Goal: Information Seeking & Learning: Find specific fact

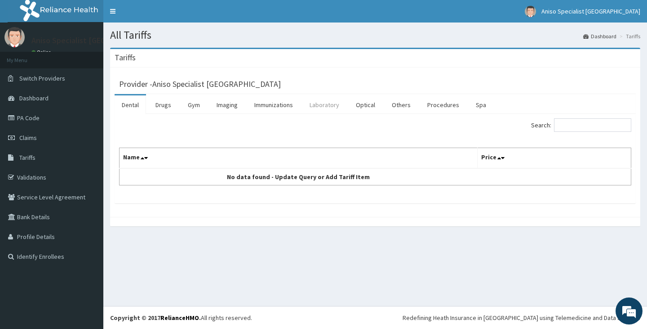
click at [330, 103] on link "Laboratory" at bounding box center [325, 104] width 44 height 19
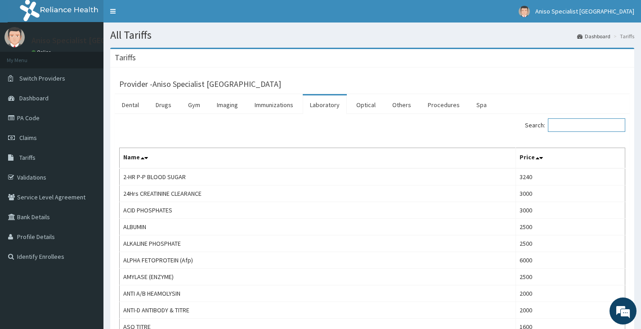
click at [578, 127] on input "Search:" at bounding box center [586, 124] width 77 height 13
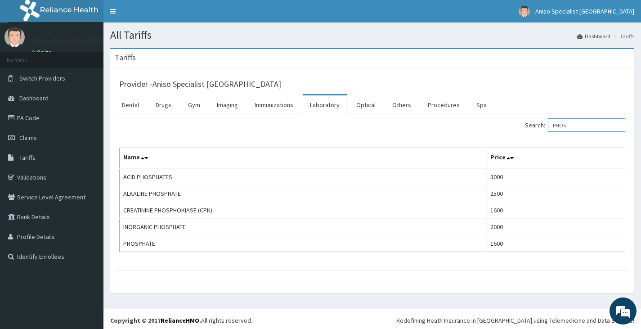
type input "PHOS"
click at [456, 106] on link "Procedures" at bounding box center [443, 104] width 46 height 19
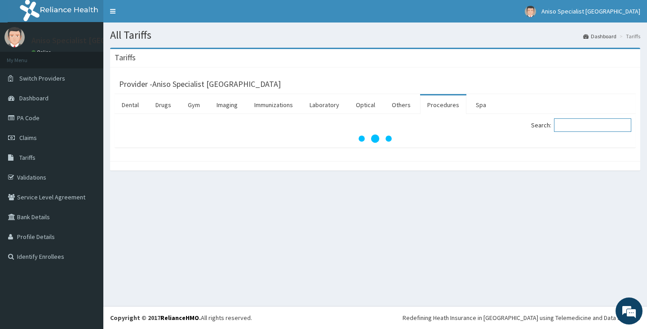
click at [579, 127] on input "Search:" at bounding box center [592, 124] width 77 height 13
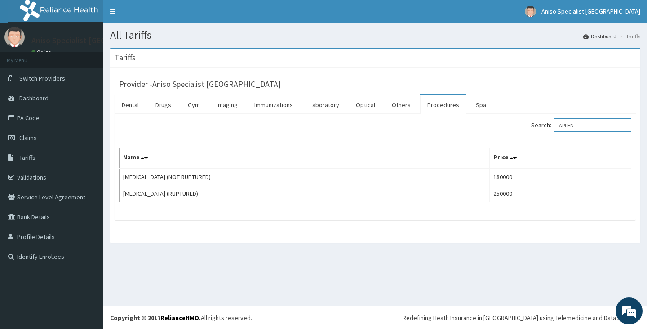
drag, startPoint x: 596, startPoint y: 122, endPoint x: 551, endPoint y: 120, distance: 45.0
click at [551, 120] on label "Search: APPEN" at bounding box center [581, 124] width 100 height 13
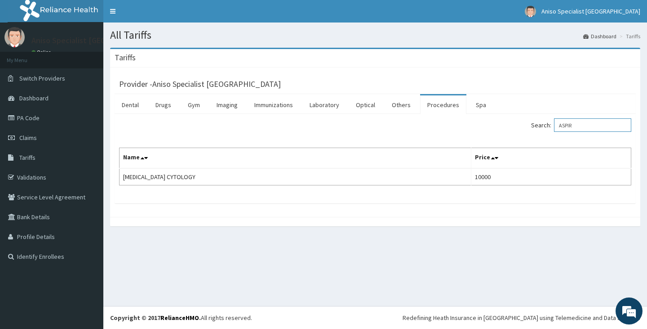
drag, startPoint x: 586, startPoint y: 126, endPoint x: 555, endPoint y: 125, distance: 31.0
click at [555, 125] on label "Search: ASPIR" at bounding box center [581, 124] width 100 height 13
type input "S"
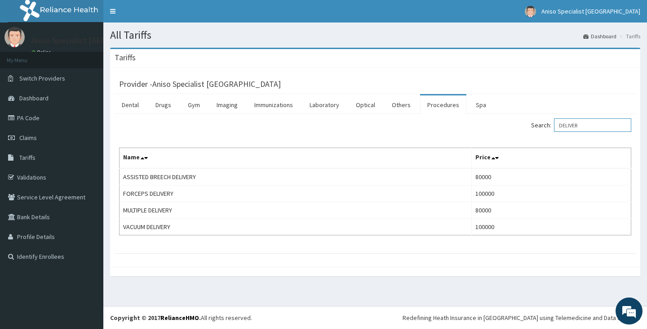
drag, startPoint x: 612, startPoint y: 124, endPoint x: 527, endPoint y: 129, distance: 84.7
click at [527, 129] on div "Search: DELIVER" at bounding box center [507, 126] width 250 height 16
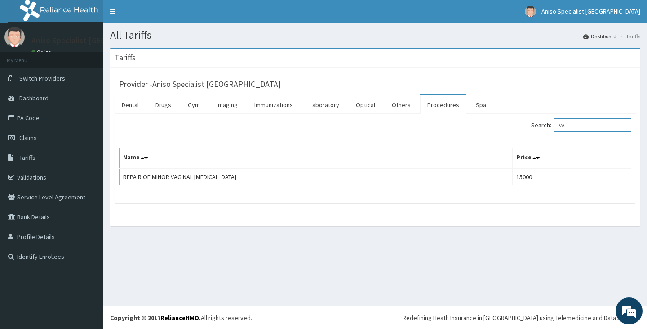
type input "V"
type input "N"
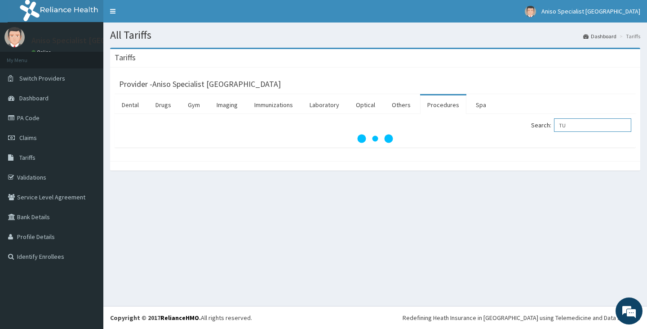
type input "T"
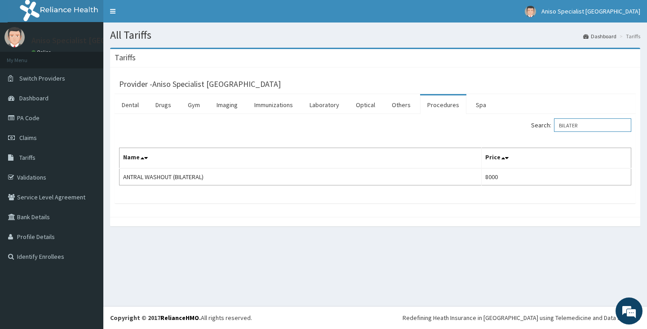
drag, startPoint x: 569, startPoint y: 126, endPoint x: 544, endPoint y: 127, distance: 24.8
click at [544, 127] on label "Search: BILATER" at bounding box center [581, 124] width 100 height 13
drag, startPoint x: 590, startPoint y: 125, endPoint x: 556, endPoint y: 124, distance: 34.2
click at [556, 124] on label "Search: CAES" at bounding box center [581, 124] width 100 height 13
drag, startPoint x: 600, startPoint y: 126, endPoint x: 541, endPoint y: 125, distance: 58.9
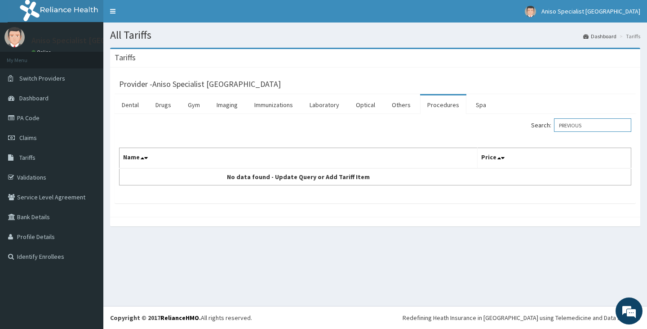
click at [541, 125] on label "Search: PREVIOUS" at bounding box center [581, 124] width 100 height 13
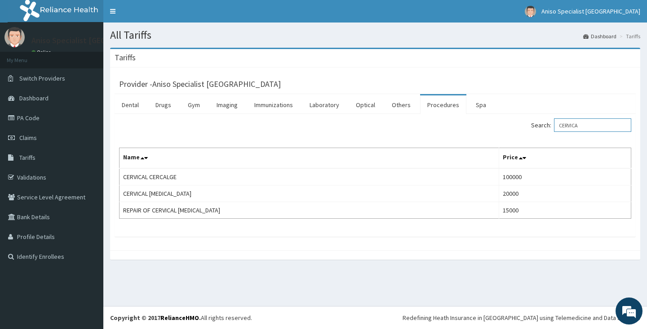
drag, startPoint x: 602, startPoint y: 123, endPoint x: 550, endPoint y: 125, distance: 52.7
click at [550, 125] on label "Search: CERVICA" at bounding box center [581, 124] width 100 height 13
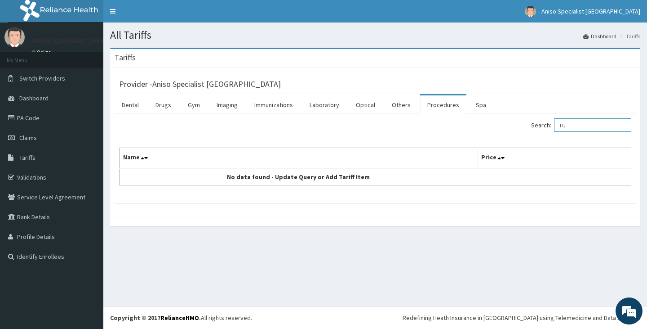
type input "T"
drag, startPoint x: 589, startPoint y: 123, endPoint x: 544, endPoint y: 128, distance: 46.2
click at [544, 128] on label "Search: CIRCUM" at bounding box center [581, 124] width 100 height 13
drag, startPoint x: 588, startPoint y: 125, endPoint x: 555, endPoint y: 122, distance: 32.5
click at [555, 122] on label "Search: SYRIN" at bounding box center [581, 124] width 100 height 13
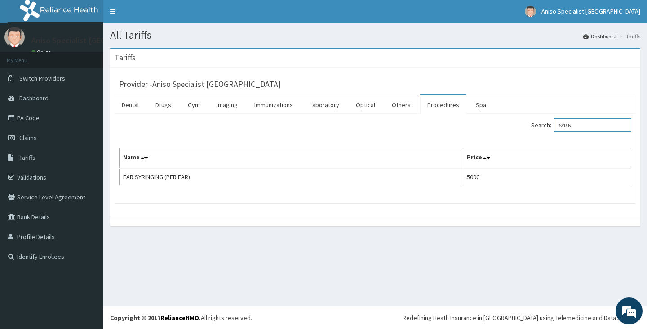
type input "S"
click at [588, 124] on input "ECTOPI" at bounding box center [592, 124] width 77 height 13
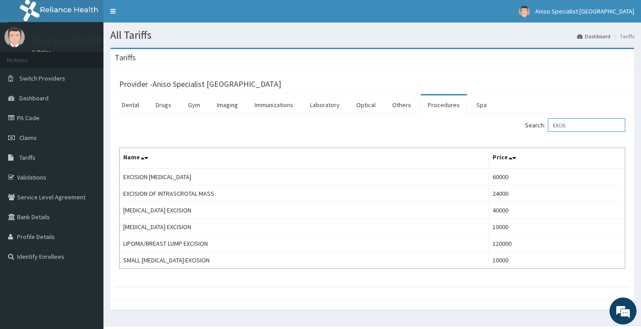
drag, startPoint x: 590, startPoint y: 120, endPoint x: 537, endPoint y: 121, distance: 52.6
click at [537, 121] on label "Search: EXCIS" at bounding box center [575, 124] width 100 height 13
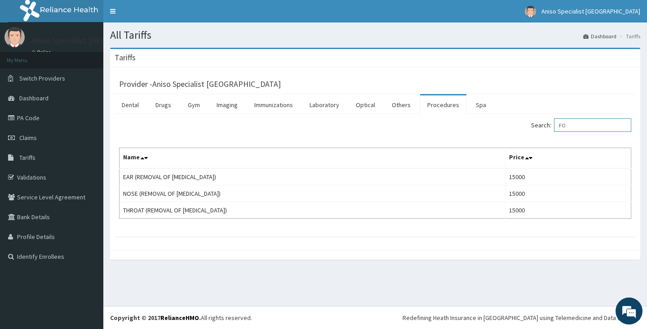
type input "F"
type input "H"
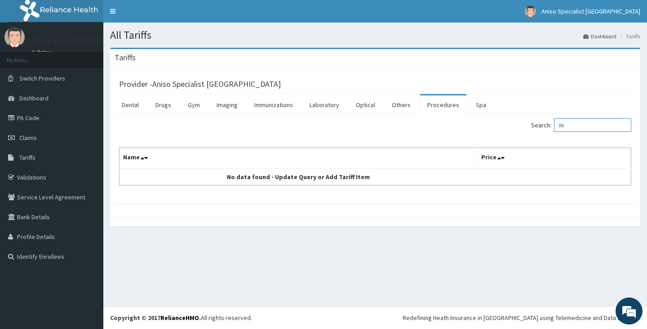
type input "I"
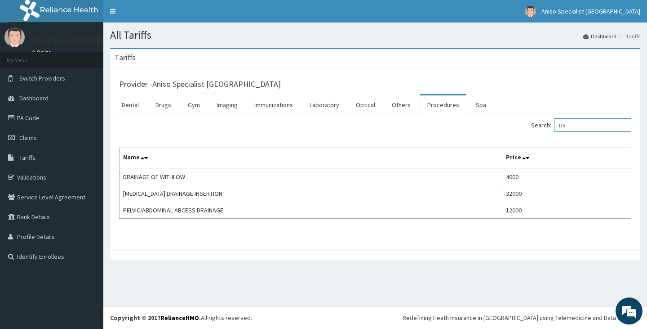
type input "D"
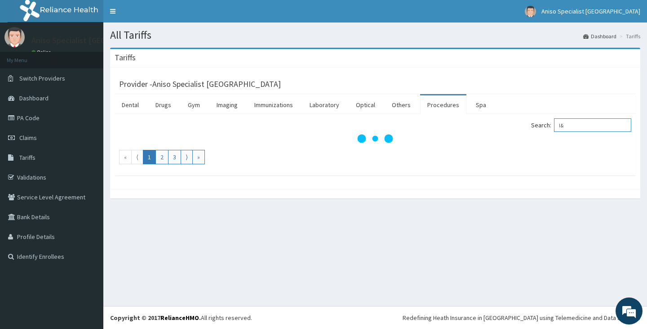
type input "I&D"
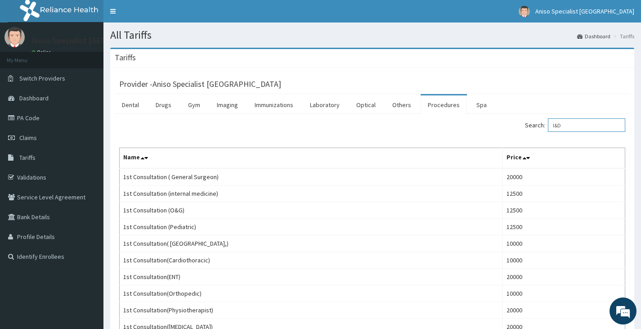
drag, startPoint x: 575, startPoint y: 121, endPoint x: 529, endPoint y: 132, distance: 47.1
click at [529, 132] on div "Search: I&D" at bounding box center [502, 126] width 246 height 16
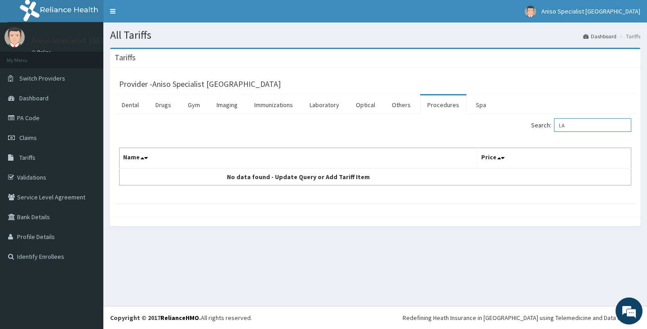
type input "L"
type input "I"
type input "L"
type input "O"
type input "L"
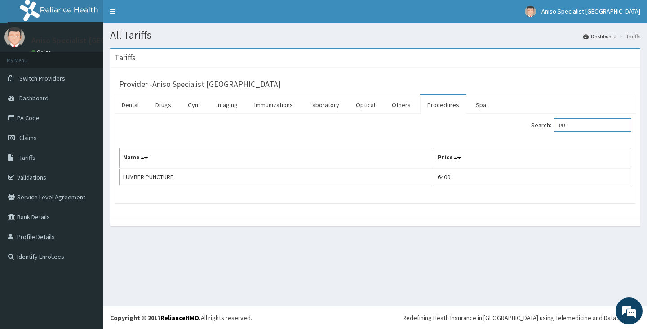
type input "P"
type input "M"
type input "N"
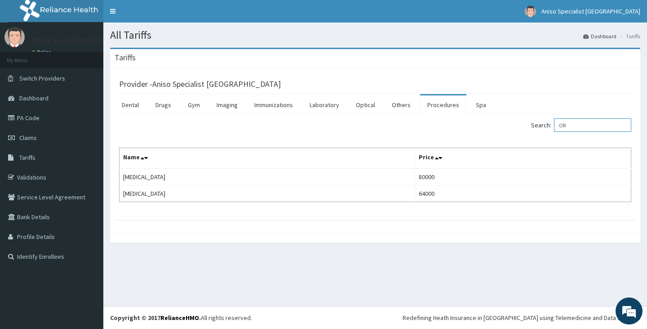
type input "O"
type input "C"
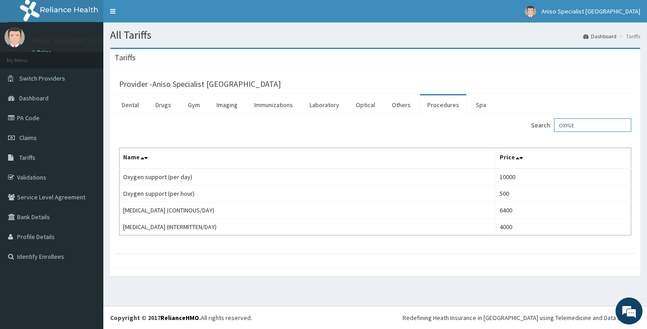
drag, startPoint x: 596, startPoint y: 125, endPoint x: 534, endPoint y: 123, distance: 61.6
click at [543, 124] on label "Search: OXYGE" at bounding box center [581, 124] width 100 height 13
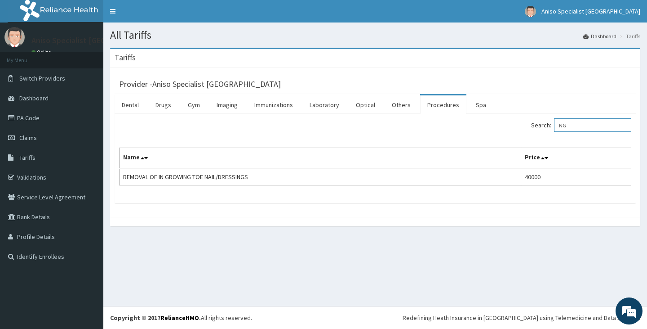
type input "N"
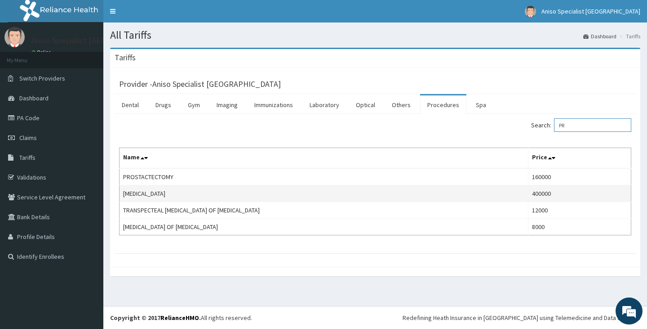
type input "P"
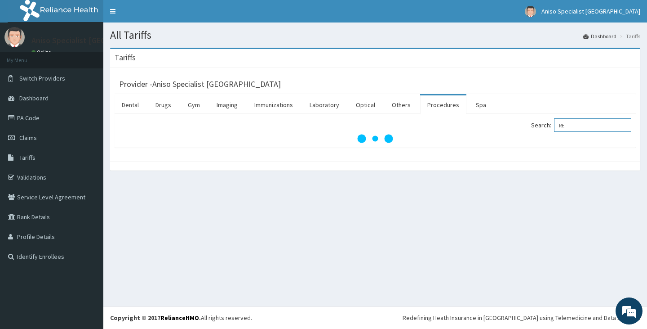
type input "R"
type input "REPU"
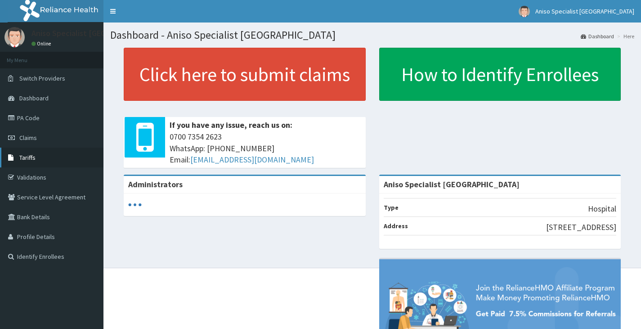
click at [30, 155] on span "Tariffs" at bounding box center [27, 157] width 16 height 8
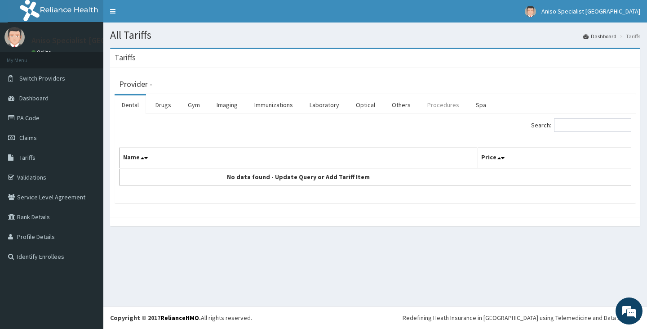
click at [443, 113] on link "Procedures" at bounding box center [443, 104] width 46 height 19
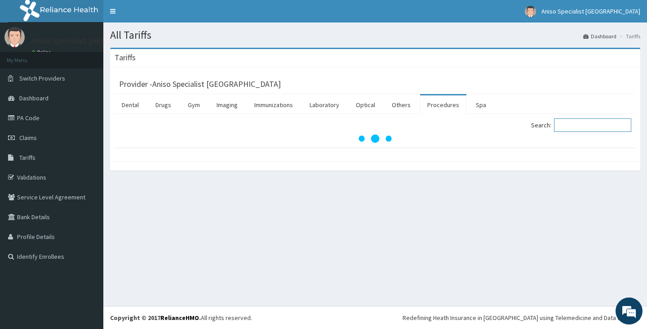
click at [605, 131] on input "Search:" at bounding box center [592, 124] width 77 height 13
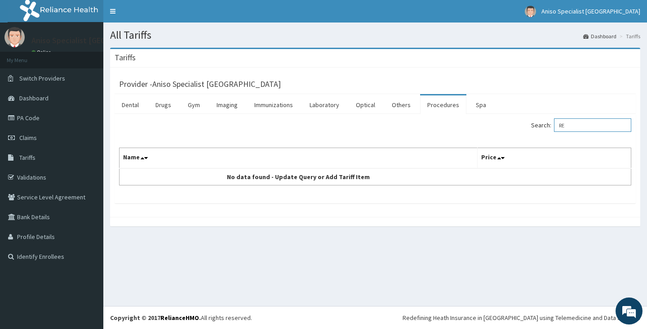
type input "R"
type input "P"
drag, startPoint x: 584, startPoint y: 133, endPoint x: 555, endPoint y: 129, distance: 29.8
click at [555, 129] on div "Search: REPU" at bounding box center [507, 126] width 250 height 16
click at [609, 125] on input "REPU" at bounding box center [592, 124] width 77 height 13
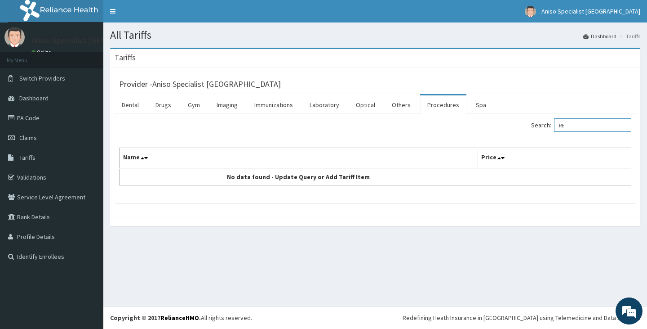
type input "R"
type input "S"
type input "T"
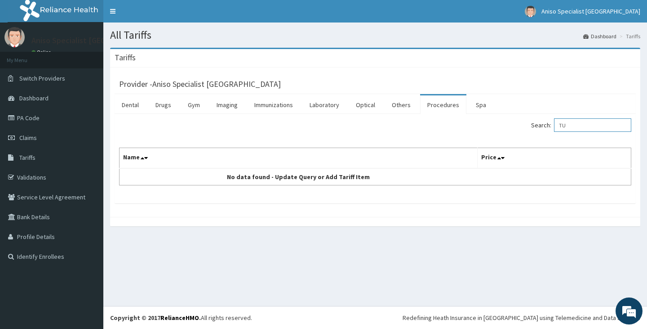
type input "T"
type input "LITIG"
click at [325, 105] on link "Laboratory" at bounding box center [325, 104] width 44 height 19
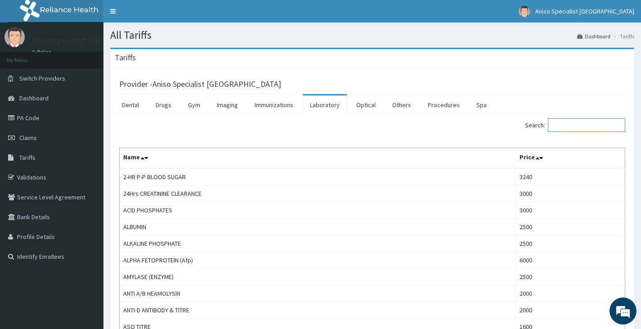
click at [584, 130] on input "Search:" at bounding box center [586, 124] width 77 height 13
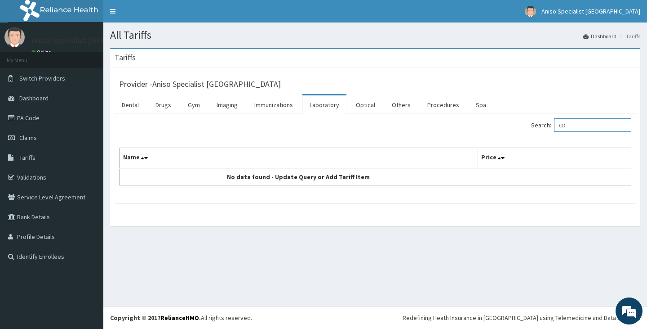
type input "C"
type input "E"
type input "C"
type input "R"
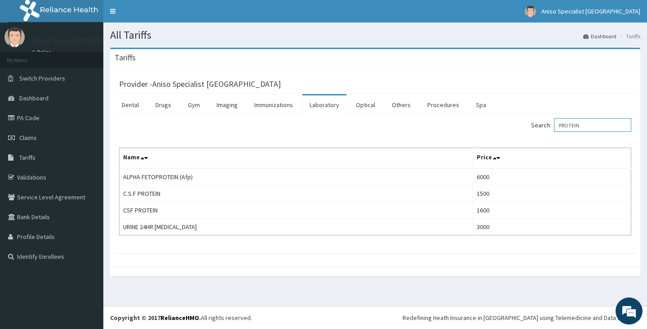
drag, startPoint x: 598, startPoint y: 124, endPoint x: 550, endPoint y: 121, distance: 48.2
click at [550, 121] on label "Search: PROTEIN" at bounding box center [581, 124] width 100 height 13
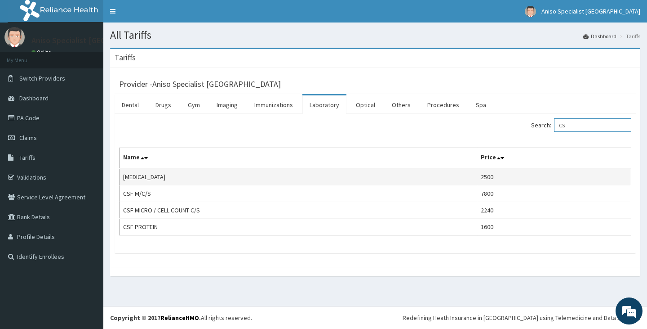
type input "C"
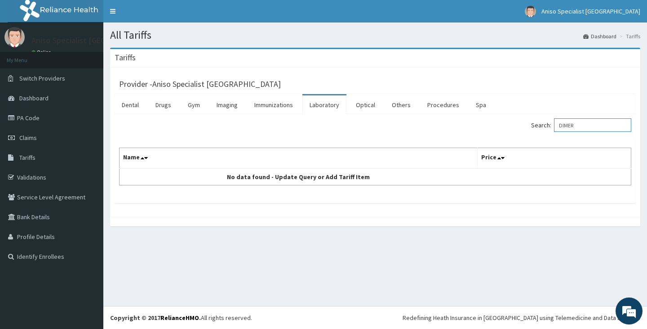
type input "DIMER"
click at [241, 110] on link "Imaging" at bounding box center [227, 104] width 36 height 19
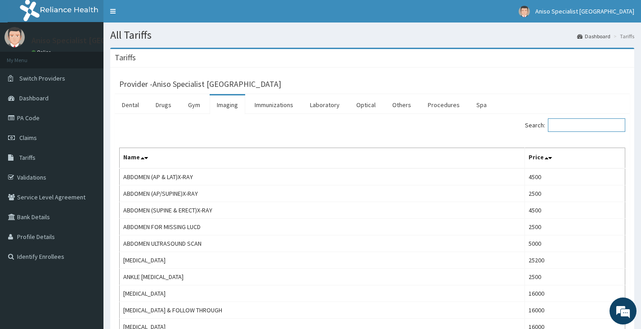
click at [587, 125] on input "Search:" at bounding box center [586, 124] width 77 height 13
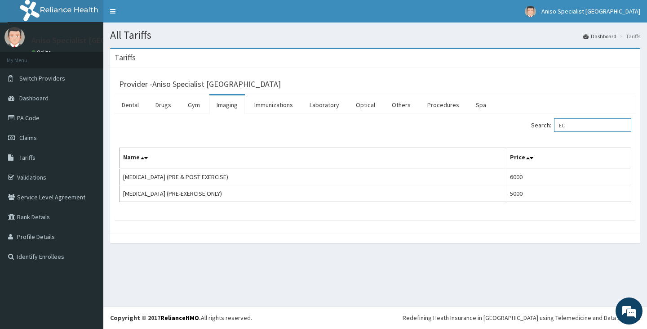
type input "E"
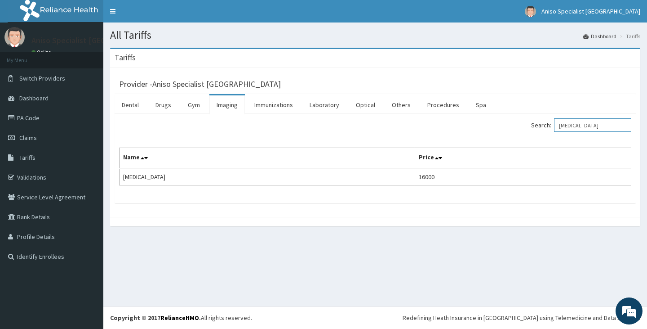
type input "[MEDICAL_DATA]"
click at [437, 110] on link "Procedures" at bounding box center [443, 104] width 46 height 19
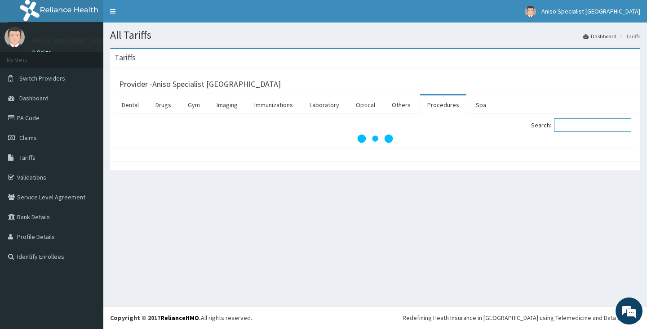
click at [591, 127] on input "Search:" at bounding box center [592, 124] width 77 height 13
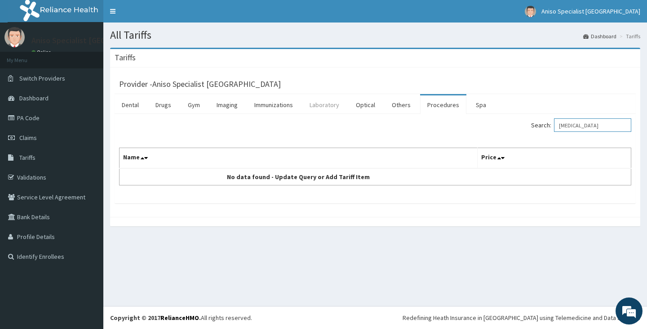
type input "[MEDICAL_DATA]"
click at [339, 104] on link "Laboratory" at bounding box center [325, 104] width 44 height 19
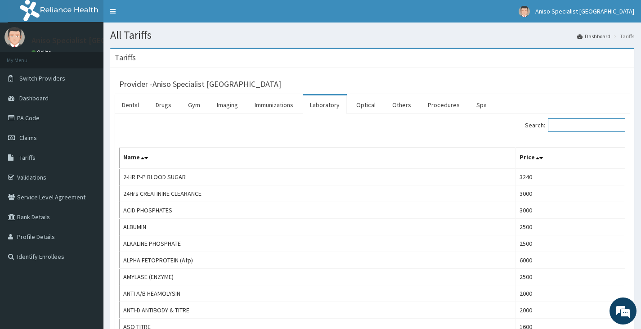
click at [581, 122] on input "Search:" at bounding box center [586, 124] width 77 height 13
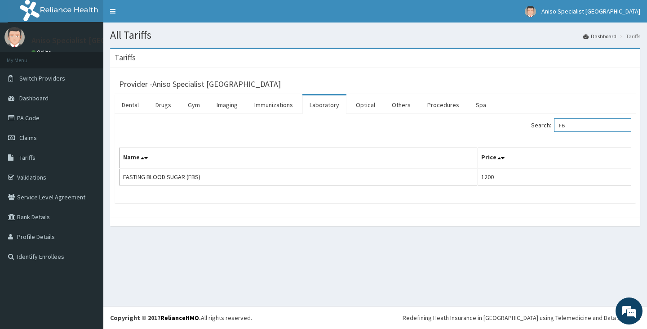
type input "F"
type input "R"
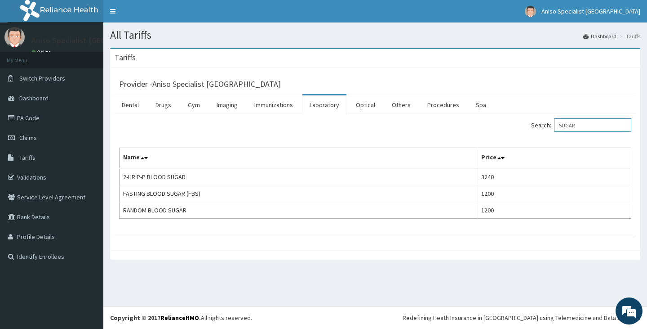
drag, startPoint x: 615, startPoint y: 122, endPoint x: 568, endPoint y: 125, distance: 47.3
click at [568, 125] on input "SUGAR" at bounding box center [592, 124] width 77 height 13
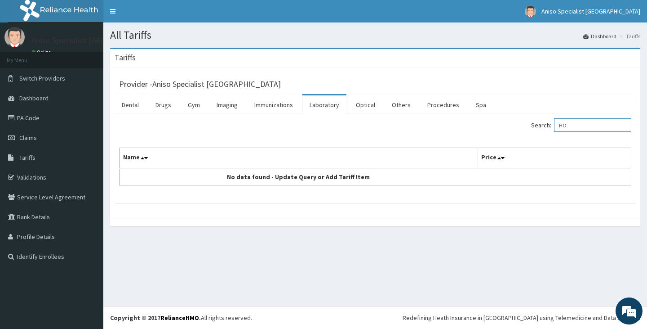
type input "H"
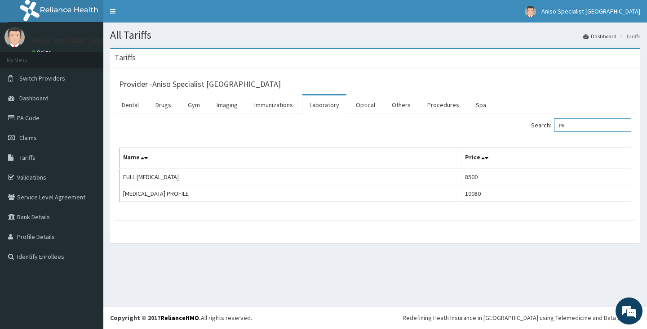
type input "P"
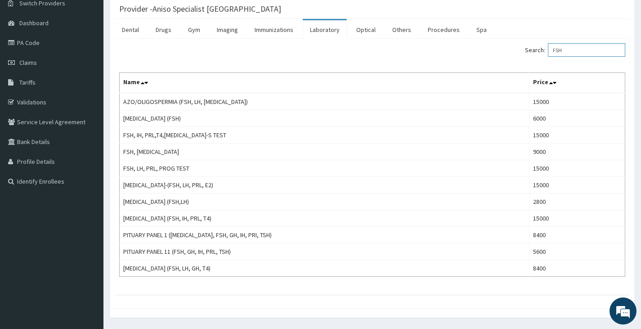
scroll to position [90, 0]
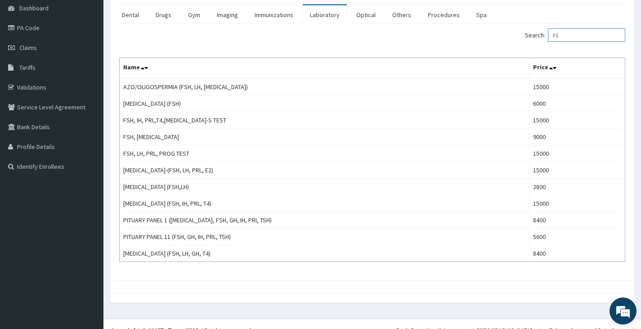
type input "F"
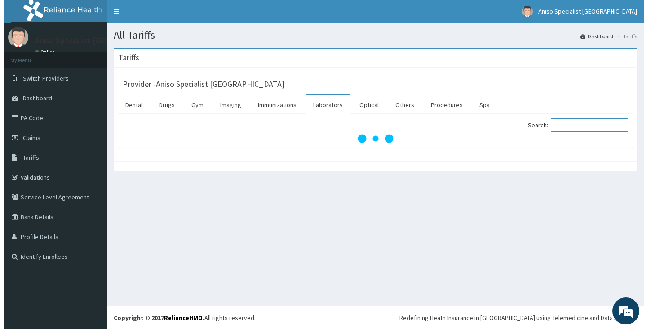
scroll to position [0, 0]
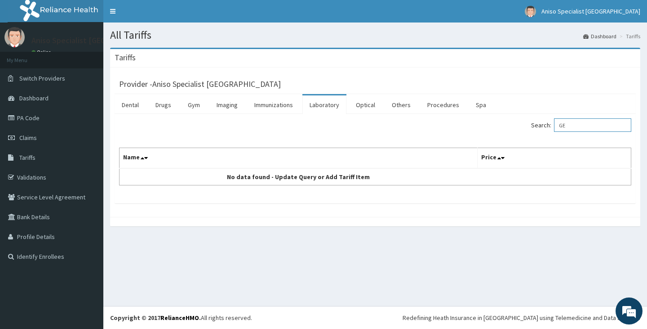
type input "G"
type input "H"
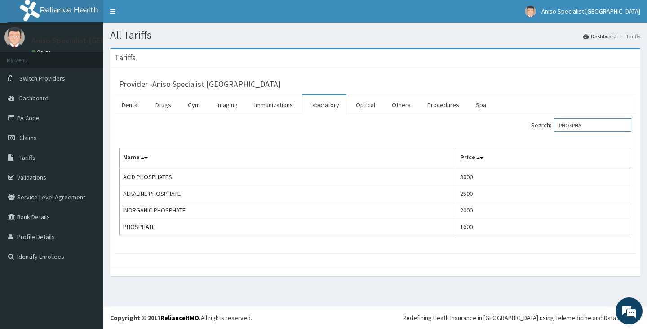
type input "PHOSPHA"
click at [441, 108] on link "Procedures" at bounding box center [443, 104] width 46 height 19
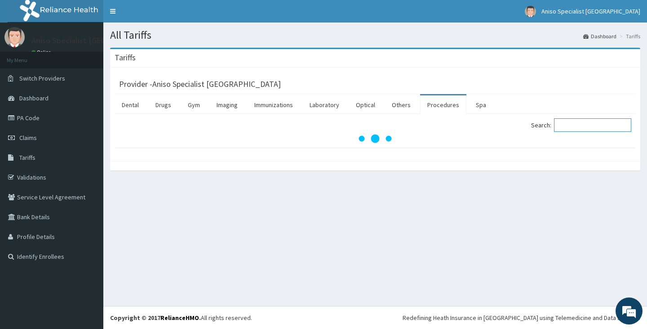
click at [572, 131] on input "Search:" at bounding box center [592, 124] width 77 height 13
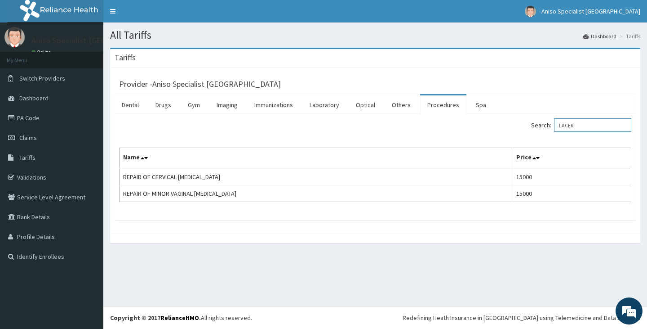
type input "LACER"
click at [339, 104] on link "Laboratory" at bounding box center [325, 104] width 44 height 19
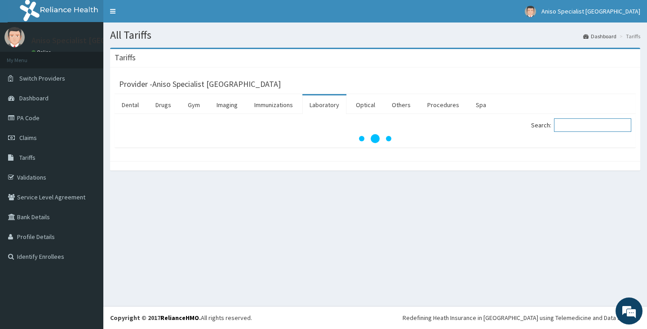
click at [598, 129] on input "Search:" at bounding box center [592, 124] width 77 height 13
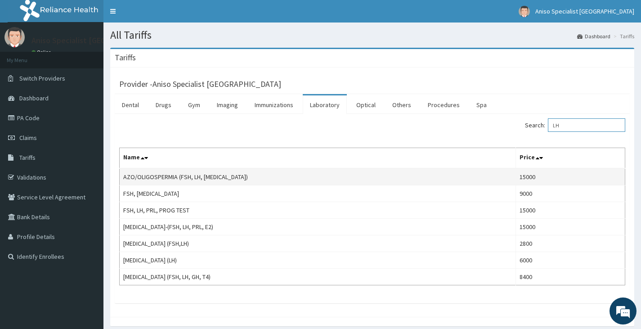
type input "L"
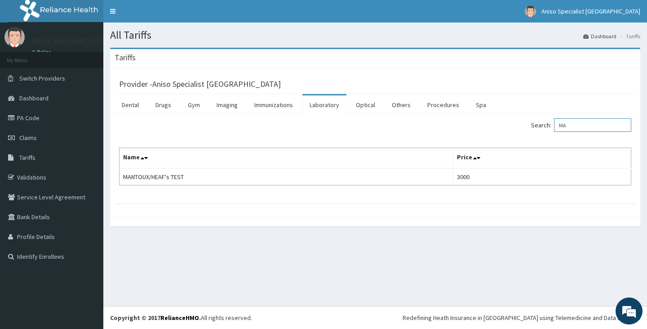
type input "M"
type input "O"
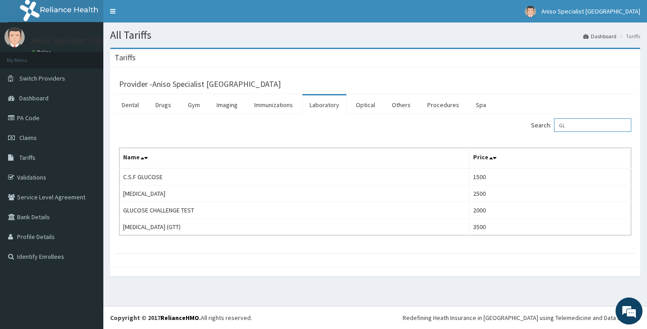
type input "G"
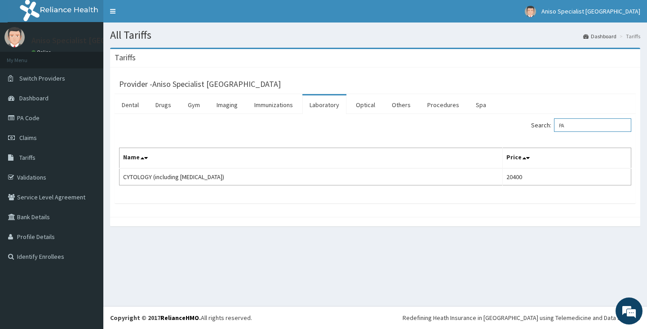
type input "P"
type input "T"
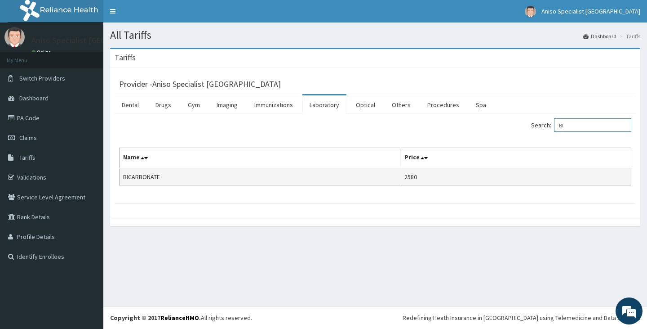
type input "B"
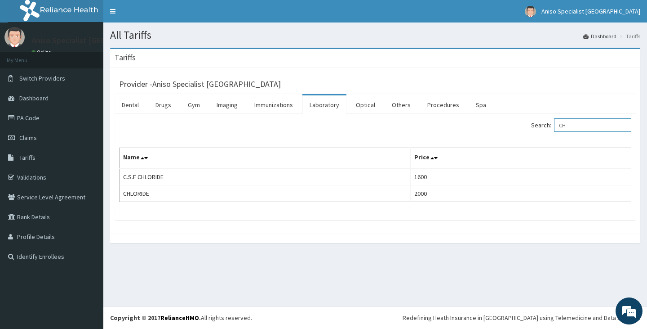
type input "C"
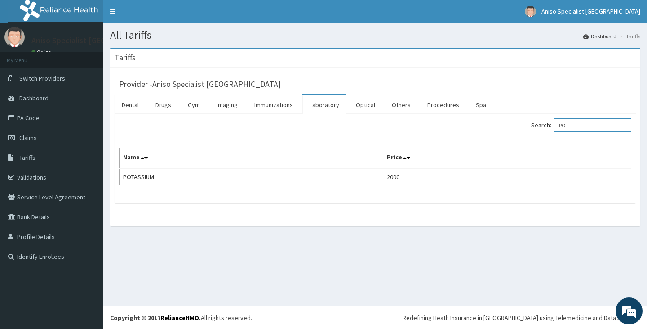
type input "P"
type input "S"
type input "P"
type input "R"
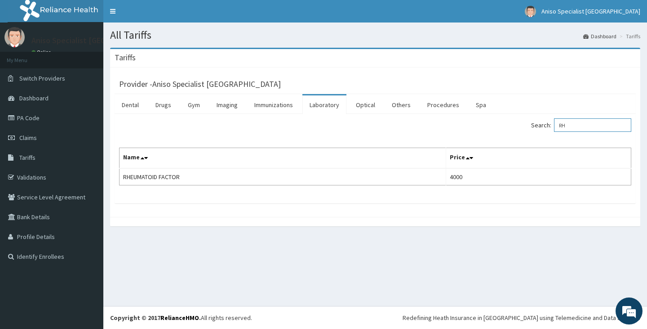
type input "R"
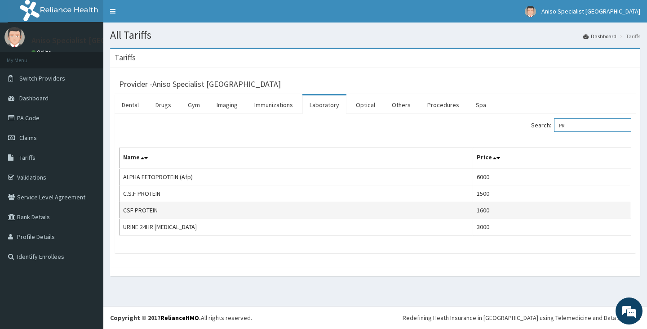
type input "P"
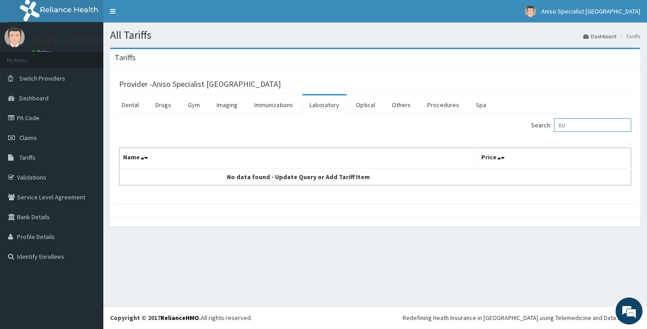
type input "E"
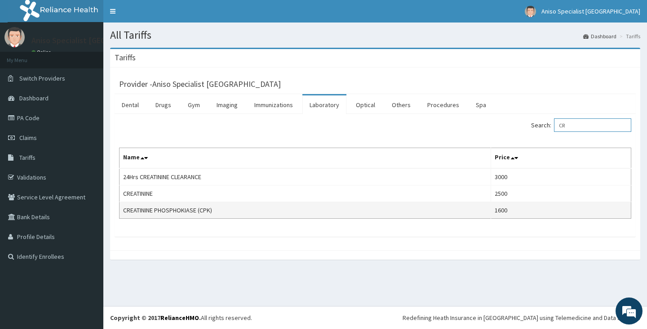
type input "C"
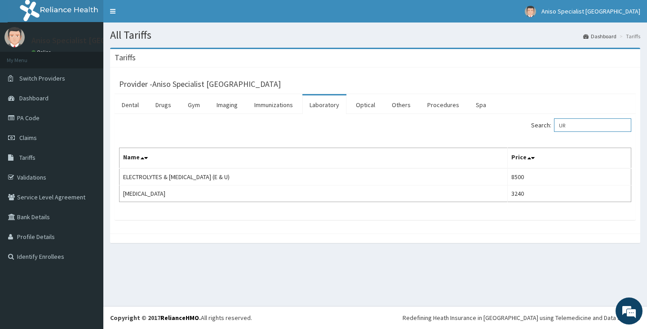
type input "U"
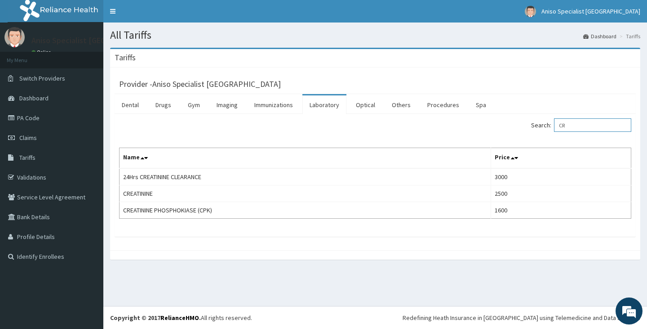
type input "C"
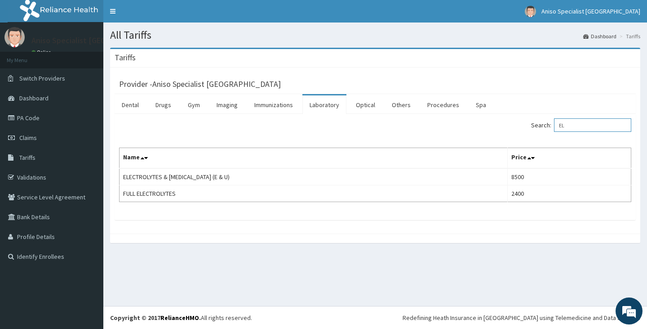
type input "E"
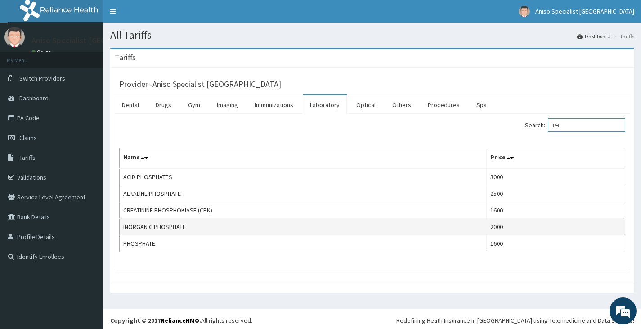
type input "P"
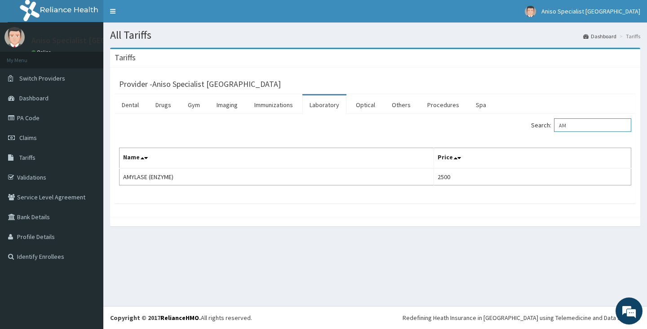
type input "A"
type input "L"
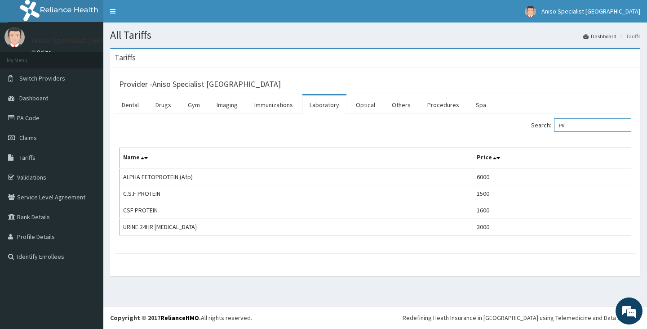
type input "P"
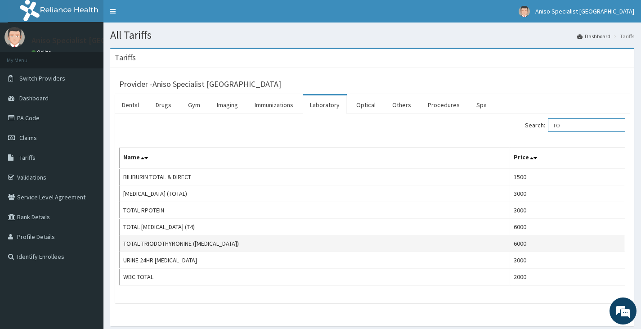
type input "T"
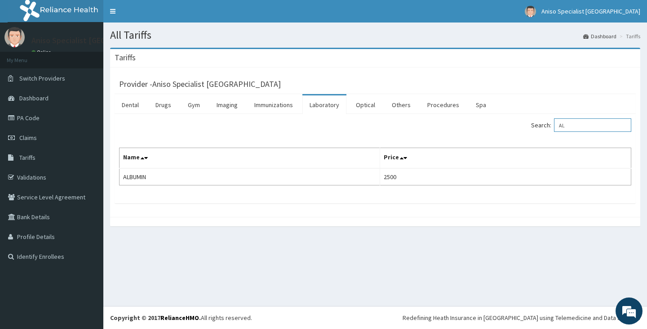
type input "A"
type input "S"
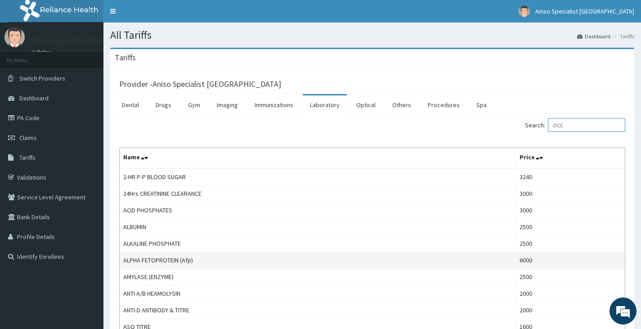
type input "OCCU"
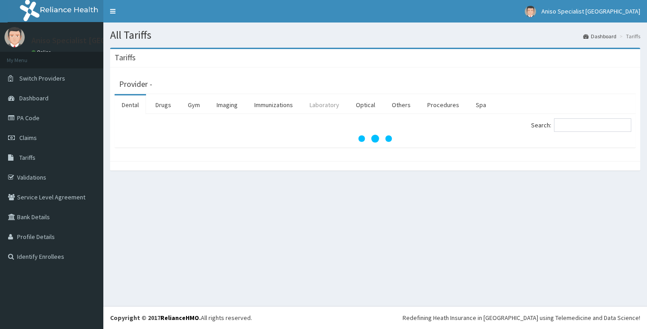
click at [330, 105] on link "Laboratory" at bounding box center [325, 104] width 44 height 19
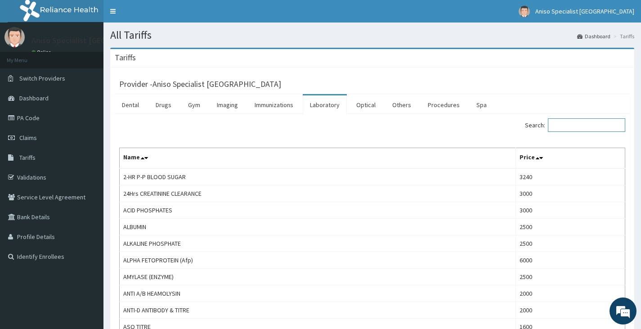
click at [567, 126] on input "Search:" at bounding box center [586, 124] width 77 height 13
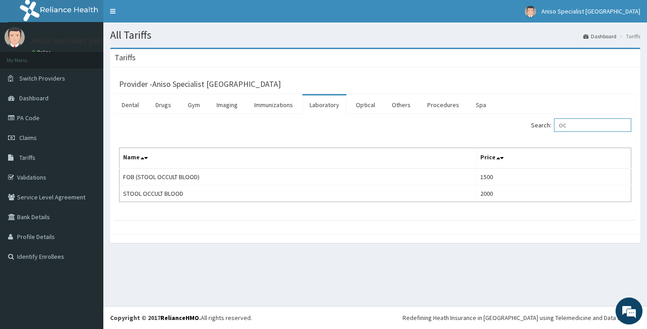
type input "O"
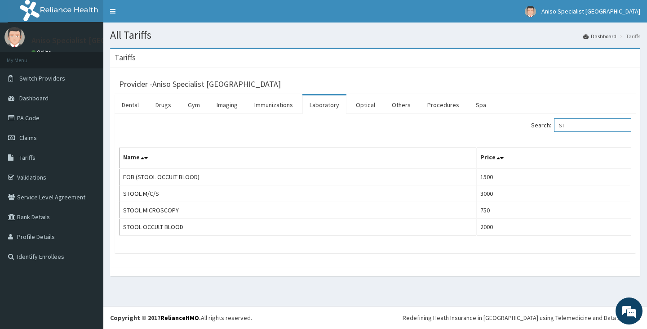
type input "S"
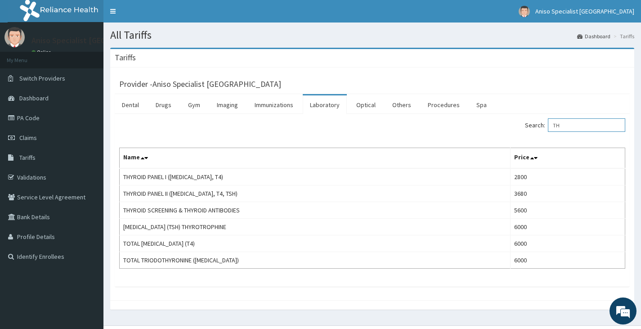
type input "T"
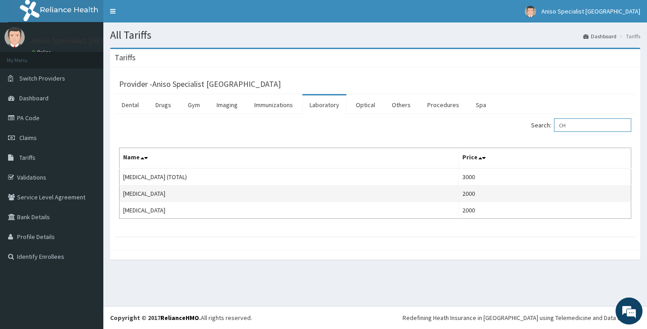
type input "C"
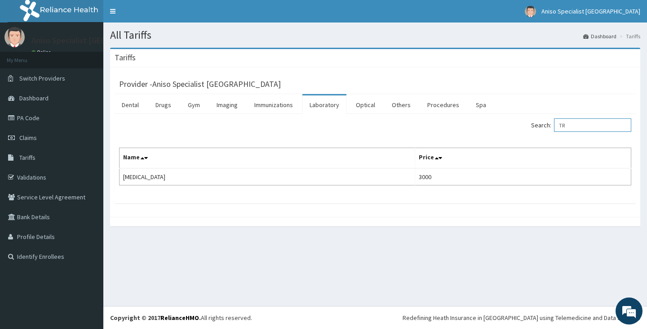
type input "T"
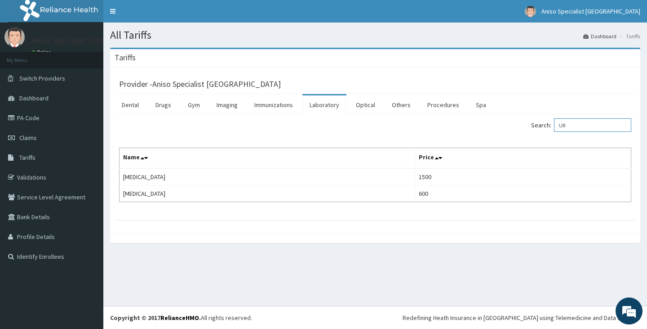
type input "U"
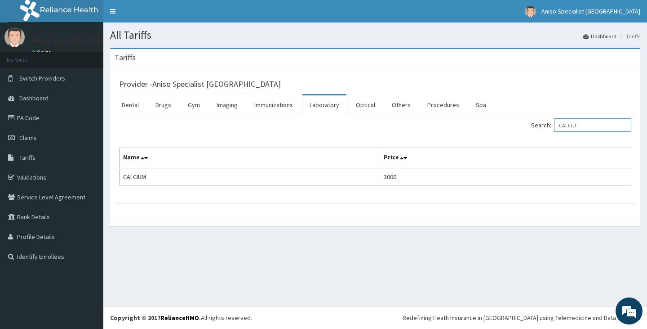
type input "CALCIU"
click at [430, 107] on link "Procedures" at bounding box center [443, 104] width 46 height 19
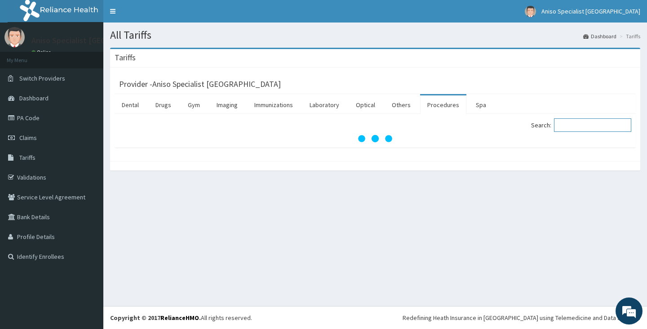
click at [603, 126] on input "Search:" at bounding box center [592, 124] width 77 height 13
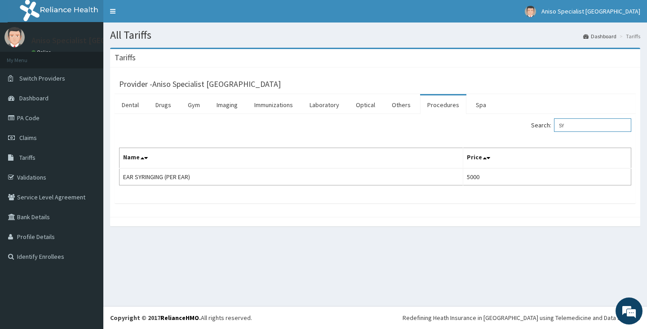
type input "S"
type input "IRRI"
